Goal: Task Accomplishment & Management: Use online tool/utility

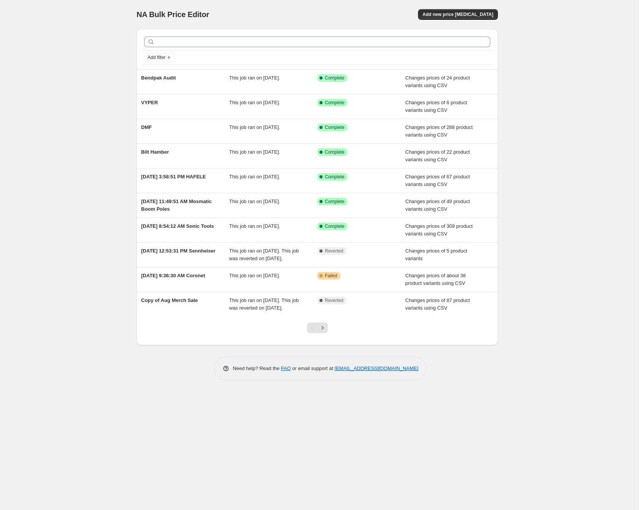
click at [486, 6] on div "NA Bulk Price Editor. This page is ready NA Bulk Price Editor Add new price cha…" at bounding box center [317, 14] width 361 height 29
click at [486, 8] on div "NA Bulk Price Editor. This page is ready NA Bulk Price Editor Add new price cha…" at bounding box center [317, 14] width 361 height 29
click at [484, 11] on span "Add new price change job" at bounding box center [458, 14] width 71 height 6
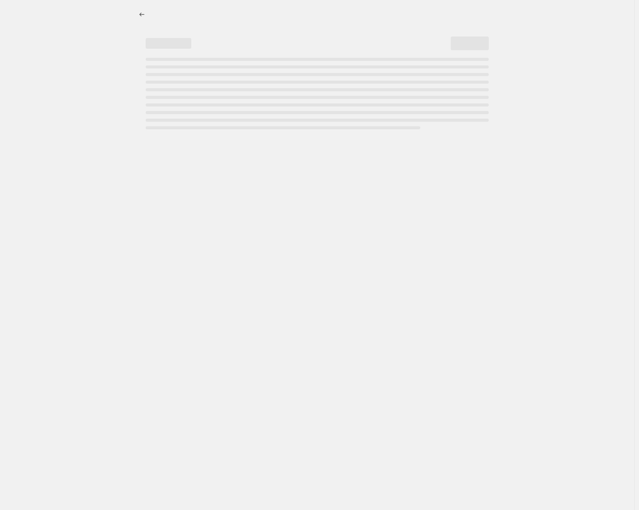
select select "percentage"
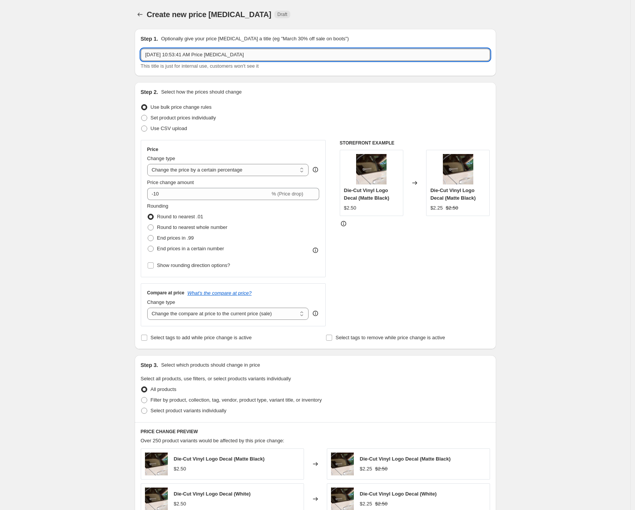
click at [261, 54] on input "Sep 25, 2025, 10:53:41 AM Price change job" at bounding box center [315, 55] width 349 height 12
drag, startPoint x: 170, startPoint y: 53, endPoint x: 211, endPoint y: 48, distance: 41.0
click at [170, 53] on input "Tool Grid Tariff Update" at bounding box center [315, 55] width 349 height 12
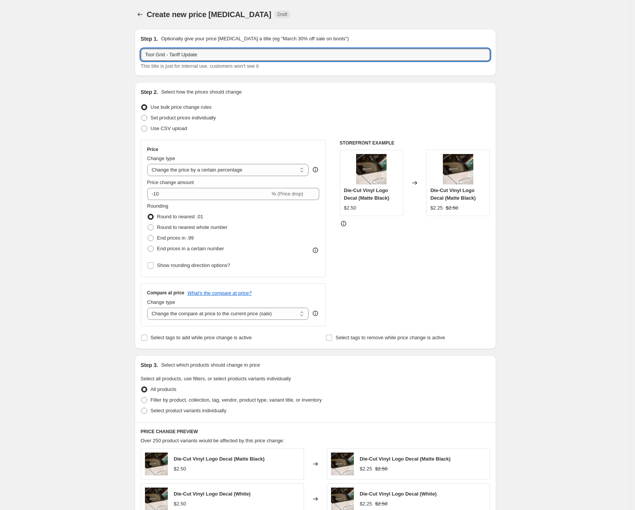
type input "Tool Grid - Tariff Update"
click at [91, 84] on div "Create new price change job. This page is ready Create new price change job Dra…" at bounding box center [315, 401] width 630 height 803
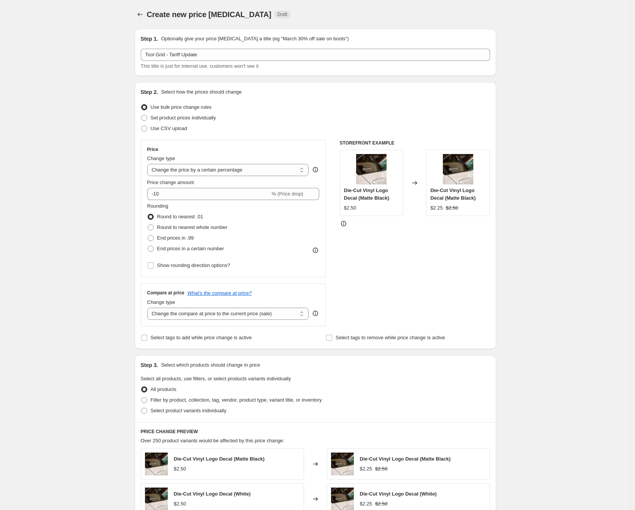
click at [166, 134] on div "Step 2. Select how the prices should change Use bulk price change rules Set pro…" at bounding box center [315, 215] width 349 height 255
click at [173, 127] on span "Use CSV upload" at bounding box center [169, 129] width 37 height 6
click at [141, 126] on input "Use CSV upload" at bounding box center [141, 126] width 0 height 0
radio input "true"
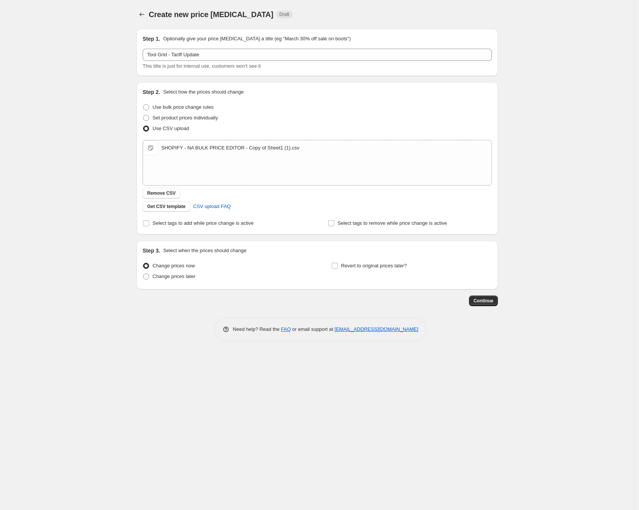
click at [102, 165] on div "Create new price change job. This page is ready Create new price change job Dra…" at bounding box center [317, 255] width 634 height 510
click at [492, 304] on button "Continue" at bounding box center [483, 301] width 29 height 11
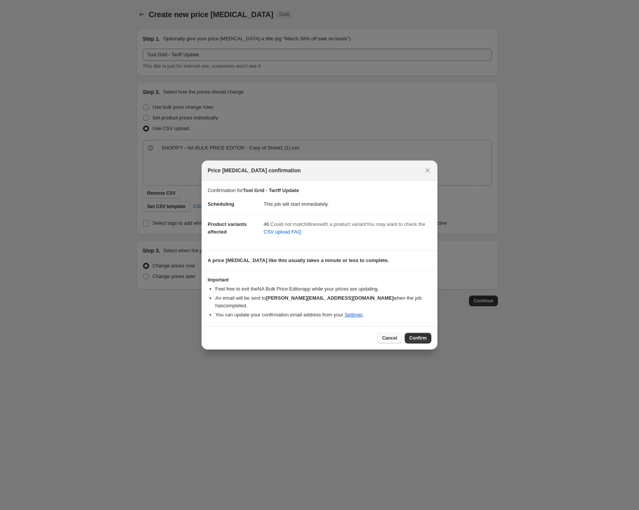
click at [384, 335] on span "Cancel" at bounding box center [389, 338] width 15 height 6
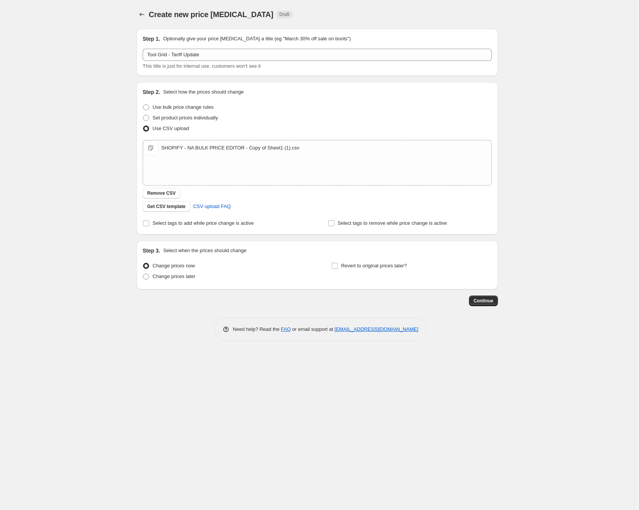
click at [63, 158] on div "Create new price change job. This page is ready Create new price change job Dra…" at bounding box center [317, 255] width 634 height 510
click at [480, 299] on span "Continue" at bounding box center [484, 301] width 20 height 6
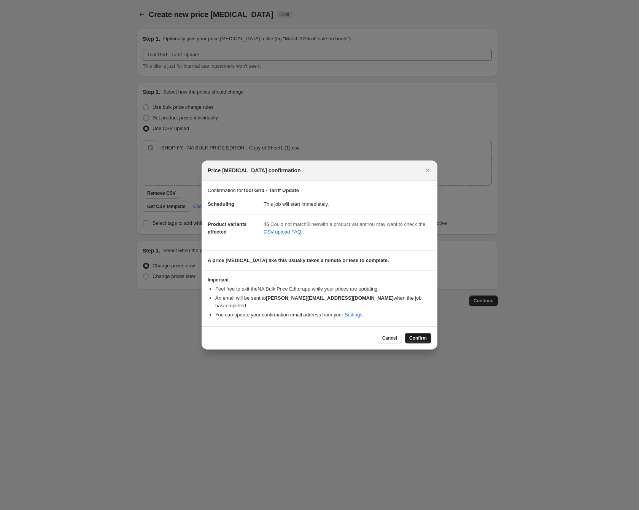
click at [417, 335] on span "Confirm" at bounding box center [417, 338] width 17 height 6
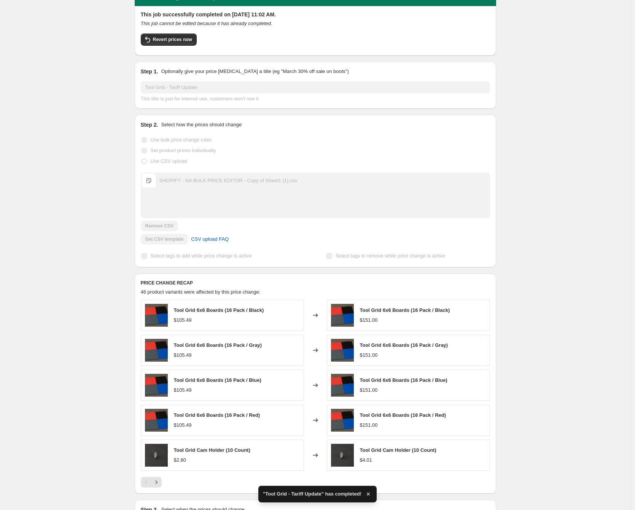
scroll to position [121, 0]
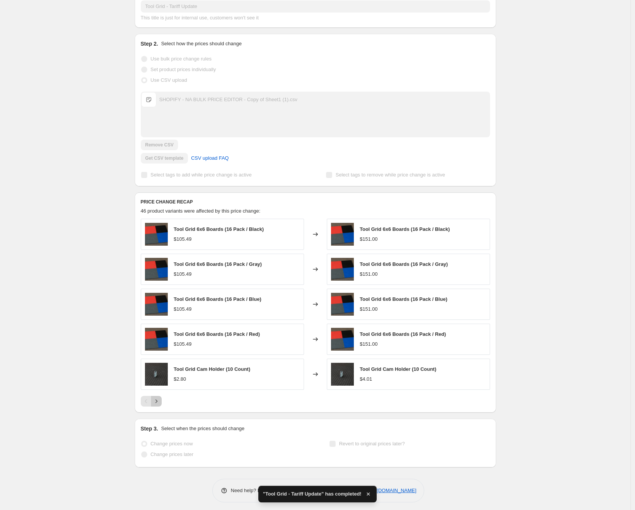
click at [160, 401] on icon "Next" at bounding box center [157, 401] width 8 height 8
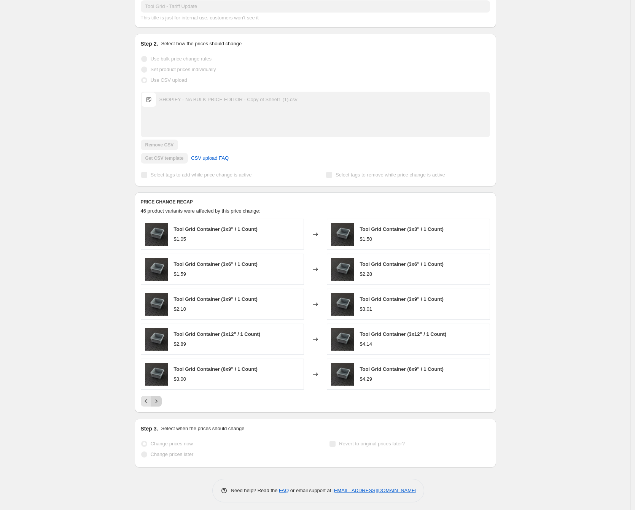
click at [160, 401] on icon "Next" at bounding box center [157, 401] width 8 height 8
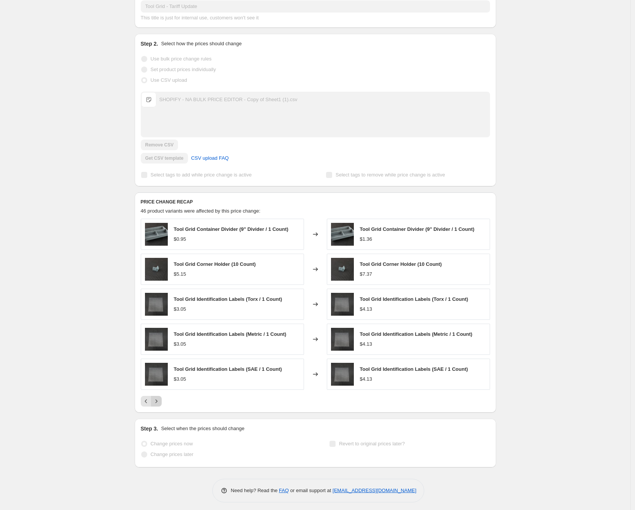
click at [162, 400] on button "Next" at bounding box center [156, 401] width 11 height 11
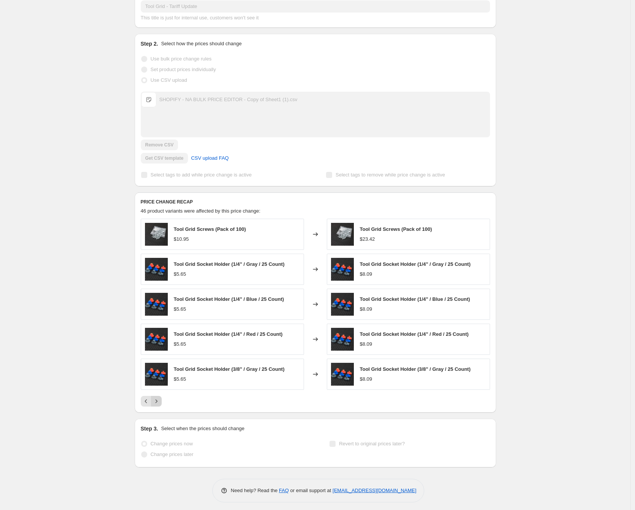
click at [162, 400] on button "Next" at bounding box center [156, 401] width 11 height 11
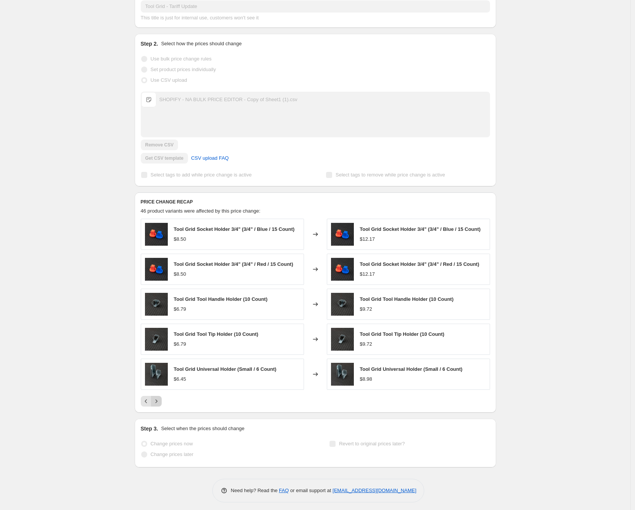
click at [162, 400] on button "Next" at bounding box center [156, 401] width 11 height 11
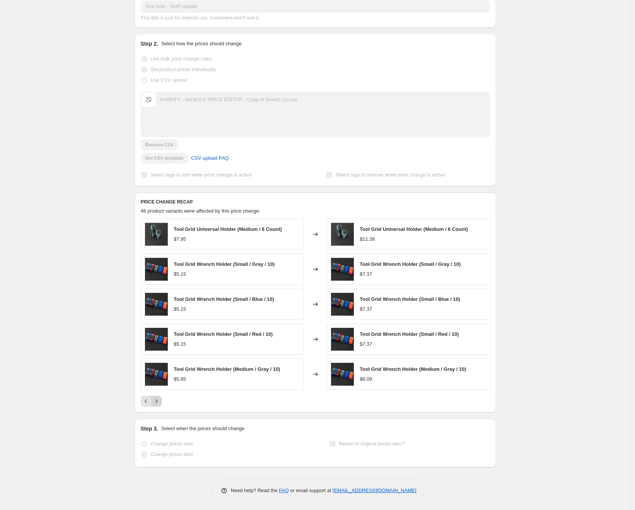
click at [162, 400] on button "Next" at bounding box center [156, 401] width 11 height 11
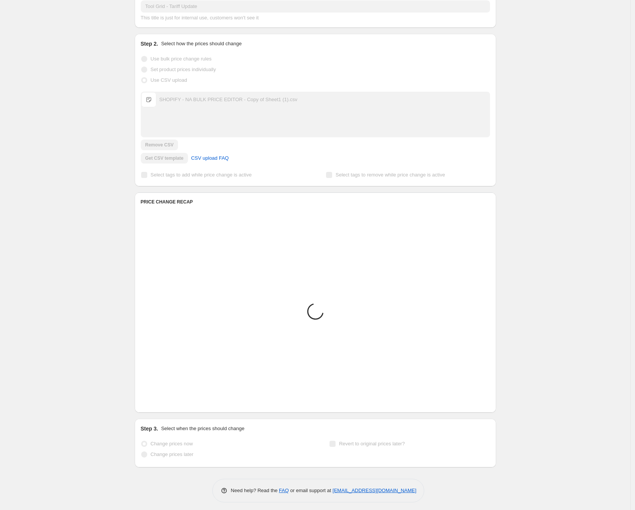
scroll to position [0, 0]
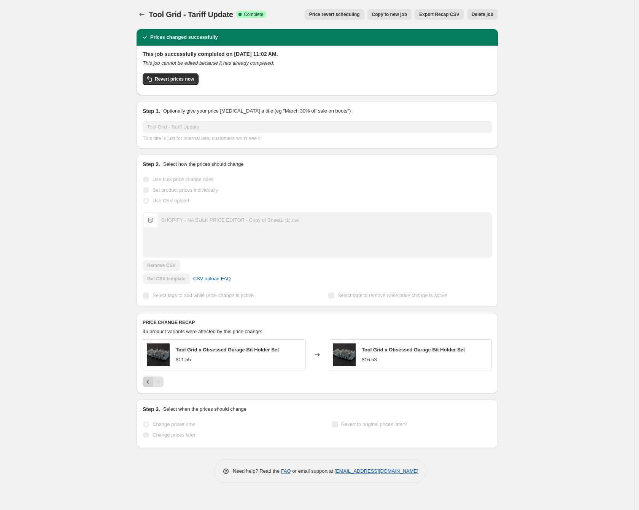
click at [149, 385] on icon "Previous" at bounding box center [148, 382] width 8 height 8
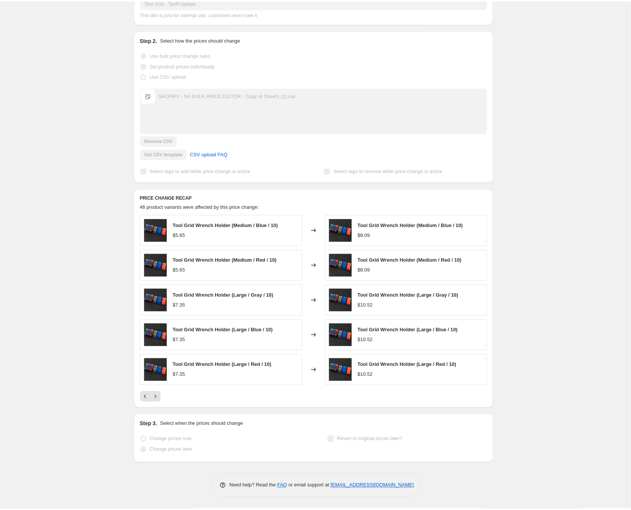
scroll to position [122, 0]
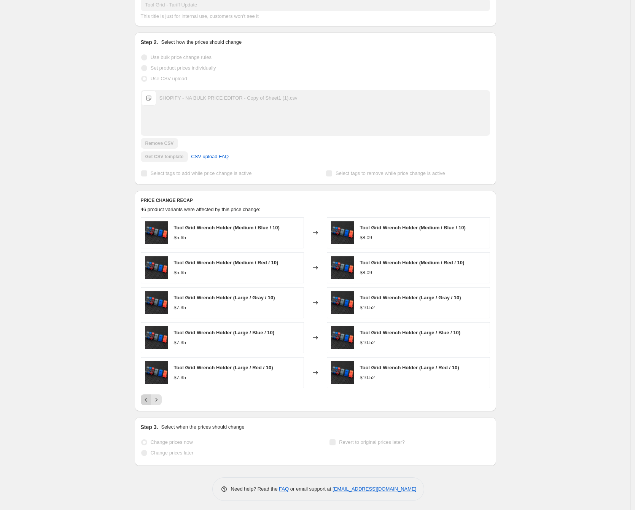
click at [149, 397] on icon "Previous" at bounding box center [146, 400] width 8 height 8
click at [149, 399] on icon "Previous" at bounding box center [146, 400] width 8 height 8
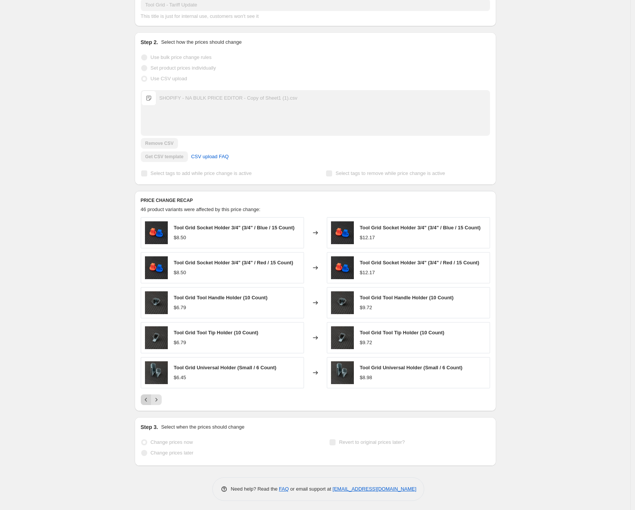
click at [149, 399] on icon "Previous" at bounding box center [146, 400] width 8 height 8
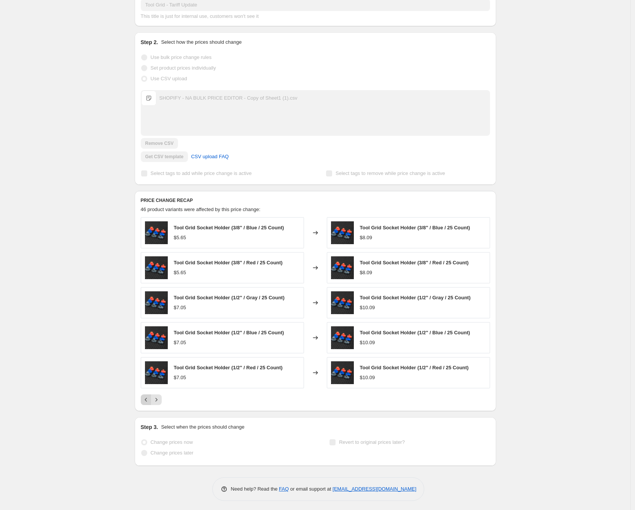
click at [149, 399] on icon "Previous" at bounding box center [146, 400] width 8 height 8
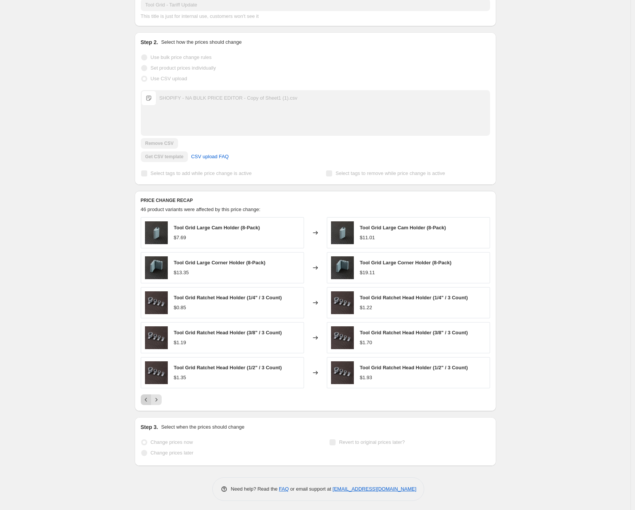
click at [149, 399] on icon "Previous" at bounding box center [146, 400] width 8 height 8
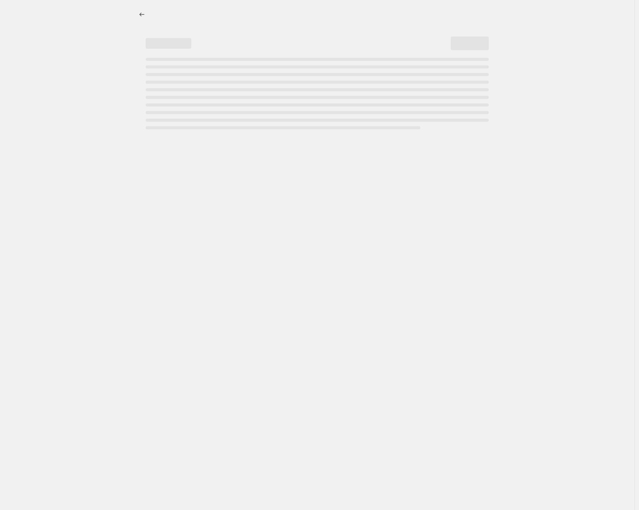
select select "percentage"
